Goal: Transaction & Acquisition: Purchase product/service

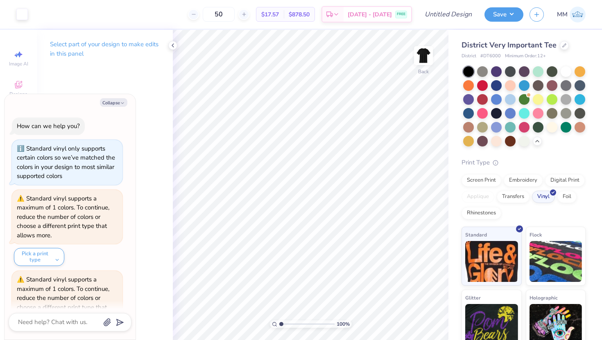
scroll to position [1539, 0]
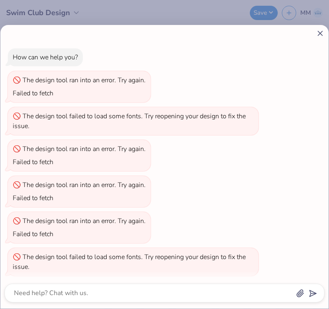
scroll to position [285, 0]
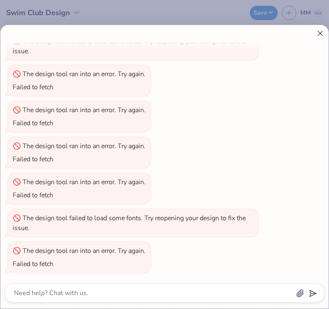
type textarea "x"
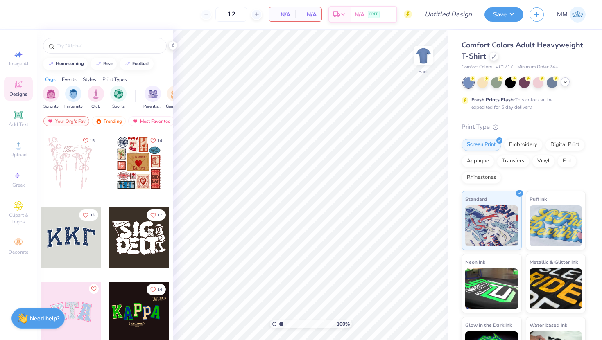
click at [568, 84] on icon at bounding box center [565, 82] width 7 height 7
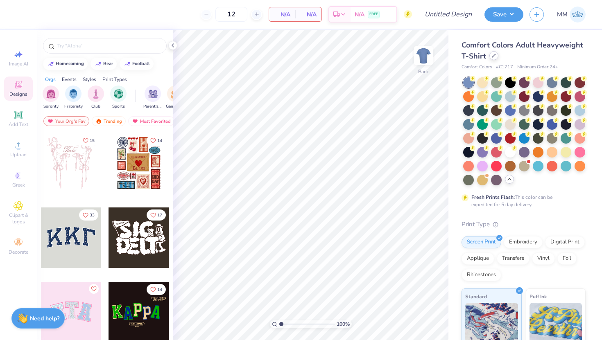
click at [491, 58] on div at bounding box center [494, 55] width 9 height 9
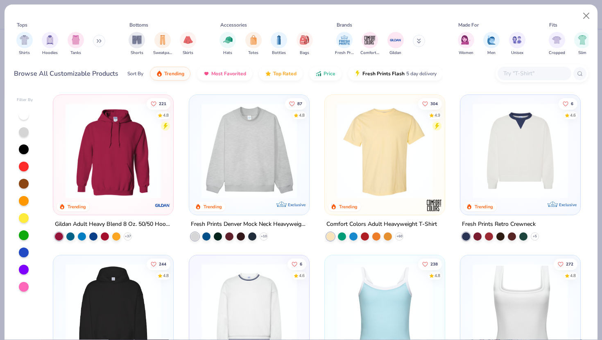
click at [380, 190] on img at bounding box center [385, 150] width 104 height 95
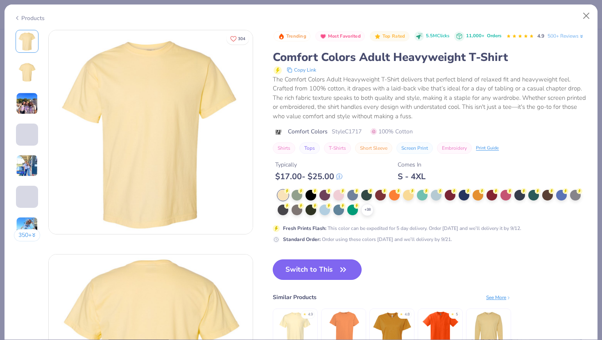
click at [312, 265] on button "Switch to This" at bounding box center [317, 270] width 89 height 20
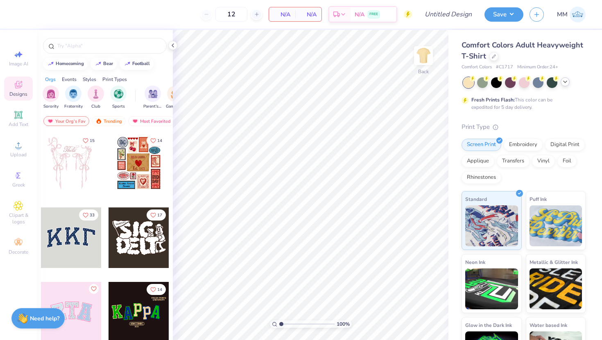
click at [91, 21] on div "12 N/A Per Item N/A Total Est. Delivery N/A FREE" at bounding box center [218, 14] width 390 height 29
click at [91, 42] on input "text" at bounding box center [109, 46] width 105 height 8
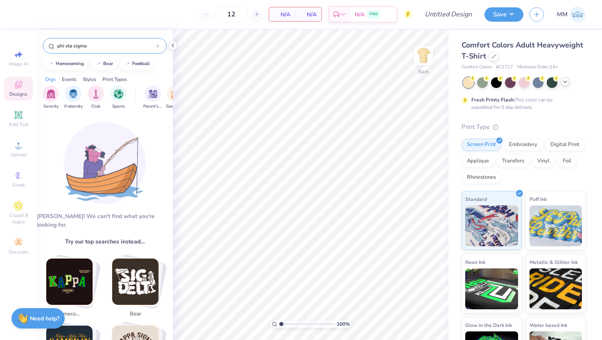
drag, startPoint x: 116, startPoint y: 45, endPoint x: 87, endPoint y: 47, distance: 28.7
click at [87, 47] on input "phi eta sigma" at bounding box center [107, 46] width 100 height 8
type input "p"
